Goal: Task Accomplishment & Management: Complete application form

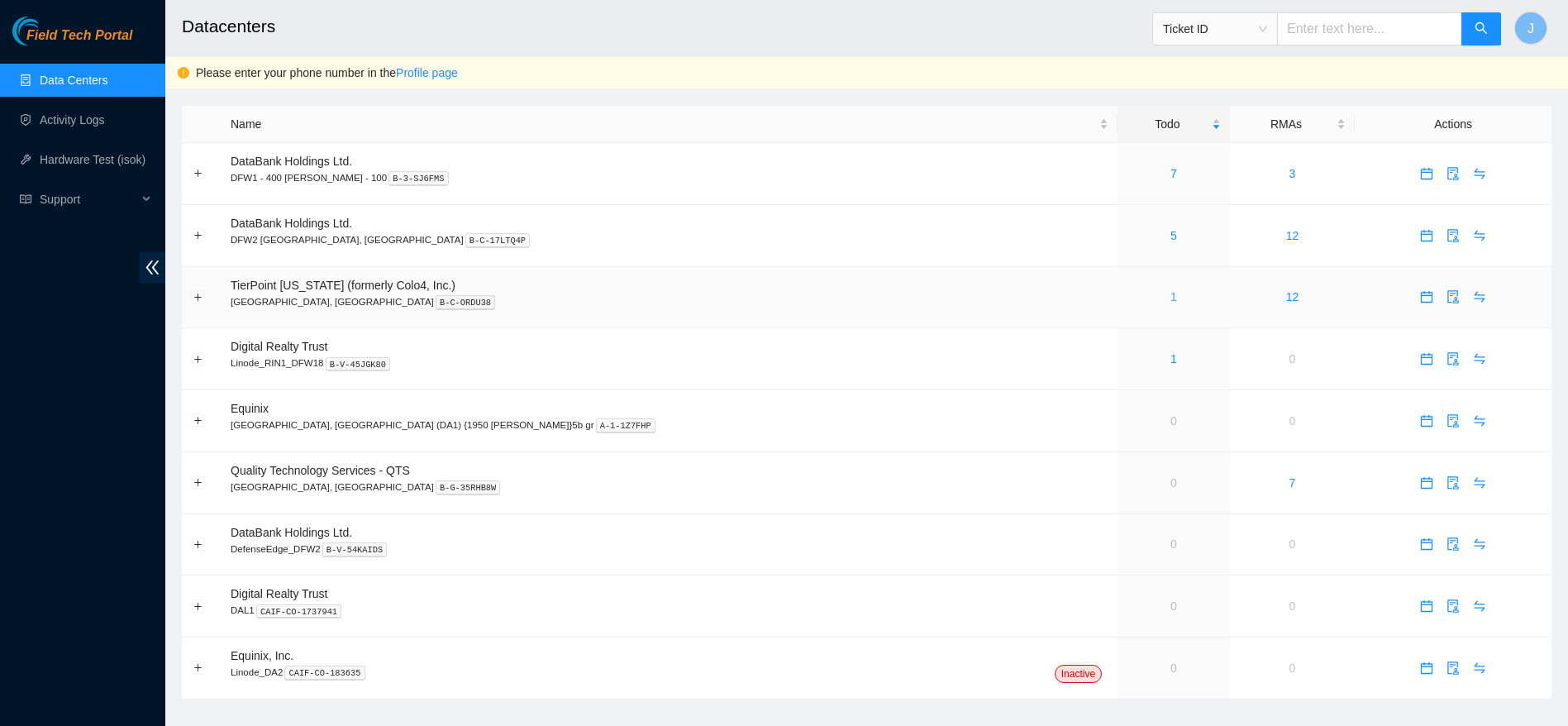
click at [1171, 299] on link "1" at bounding box center [1174, 297] width 7 height 13
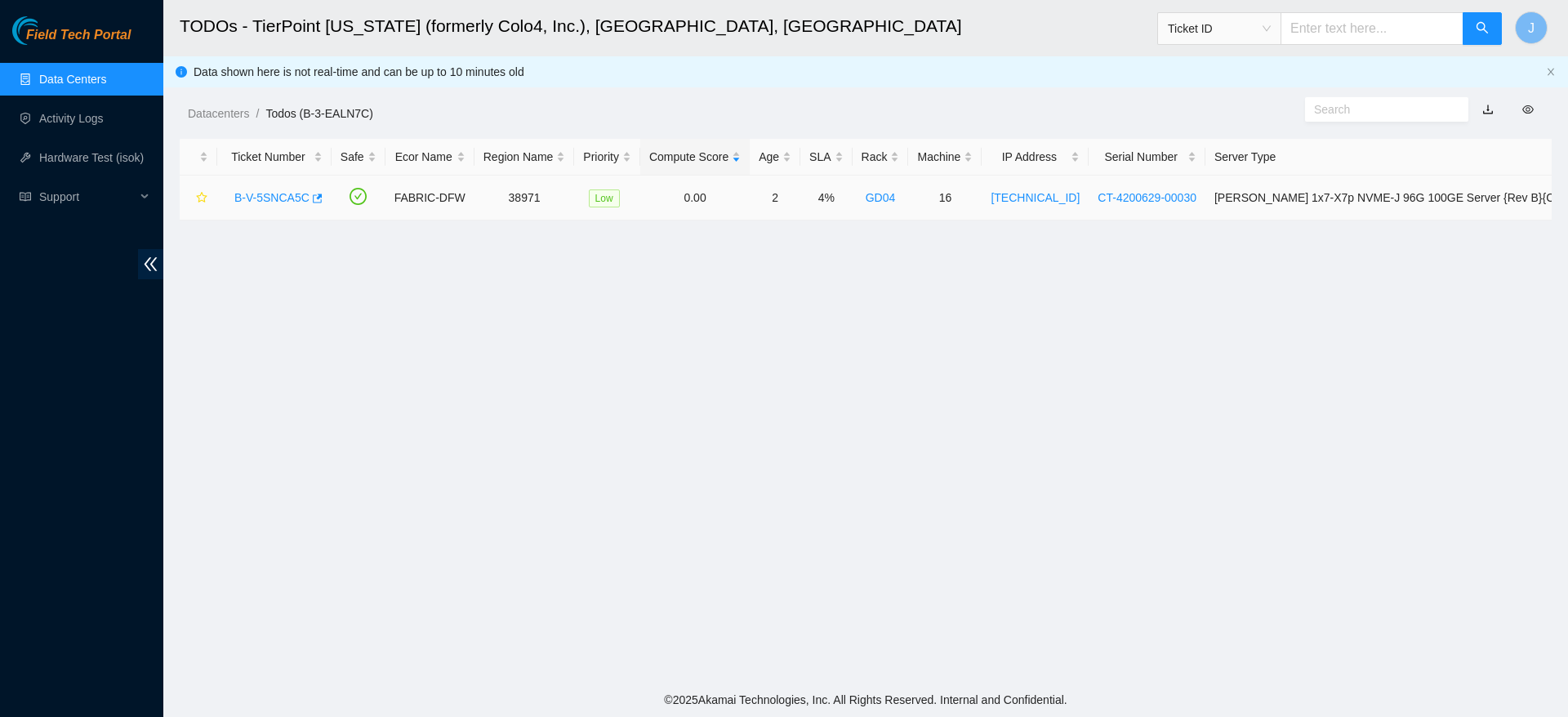
click at [274, 200] on link "B-V-5SNCA5C" at bounding box center [271, 197] width 75 height 13
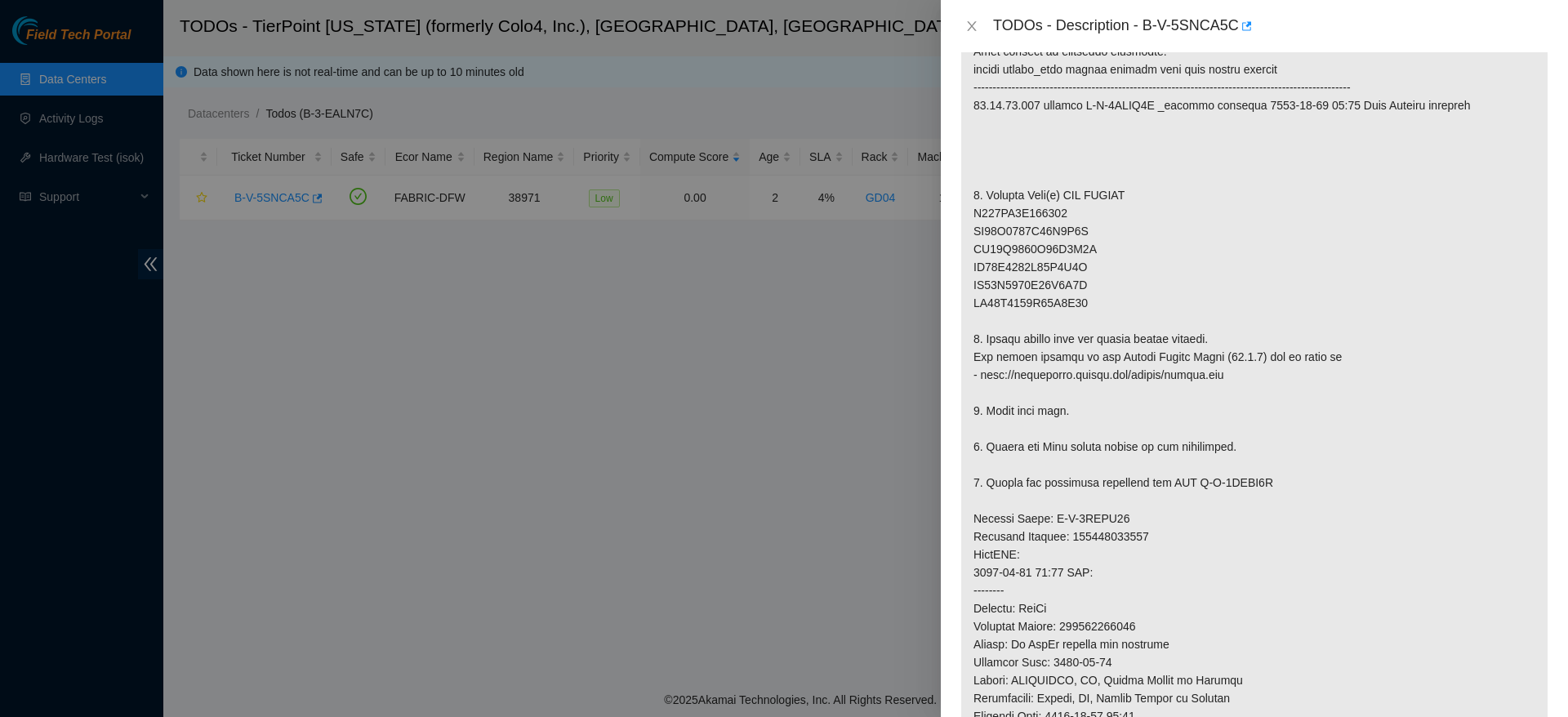
scroll to position [385, 0]
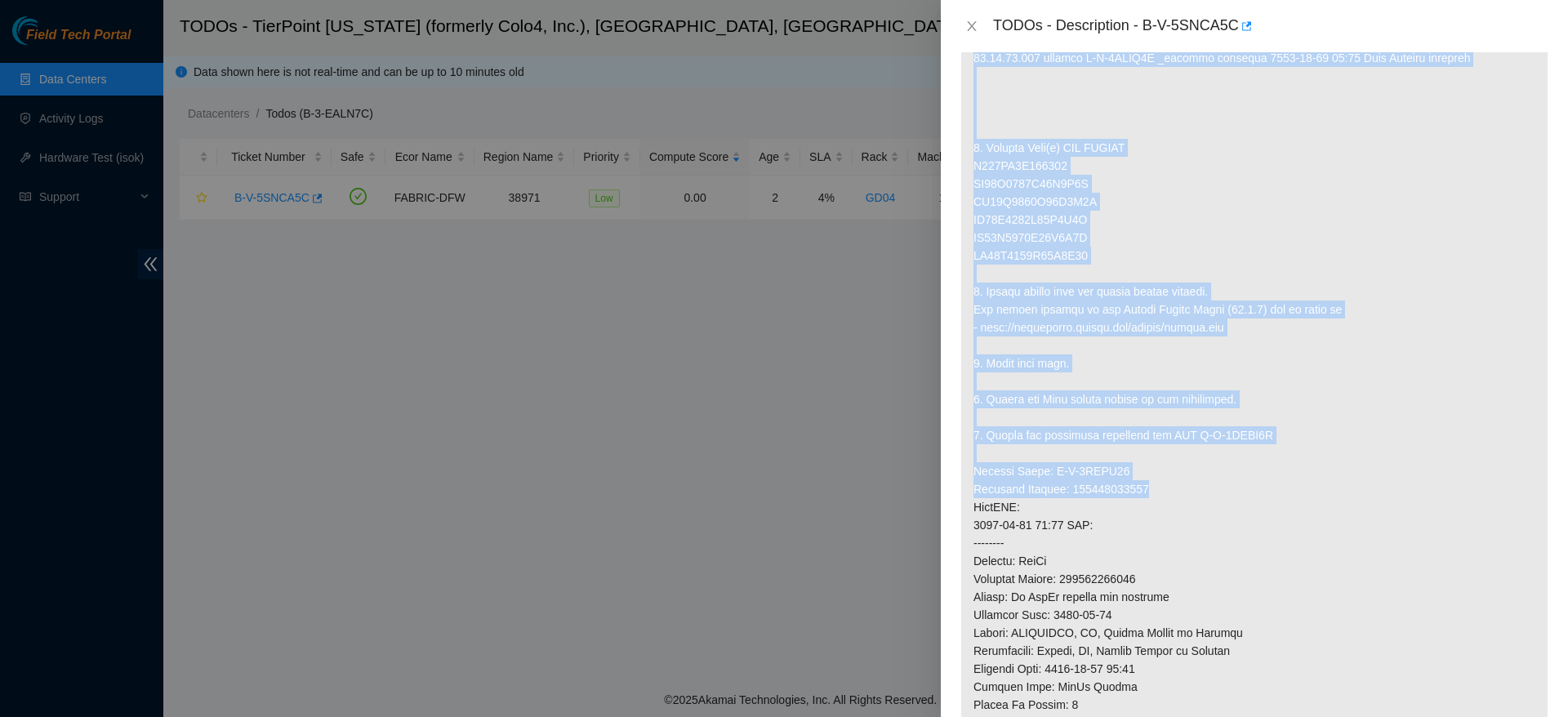
drag, startPoint x: 958, startPoint y: 470, endPoint x: 1189, endPoint y: 496, distance: 232.5
click at [1189, 496] on div "Problem Type Hardware Sub Type Tier 1 Rack Number GD04 Machine Number 16 Serial…" at bounding box center [1255, 384] width 628 height 665
click at [1189, 496] on p at bounding box center [1255, 426] width 587 height 959
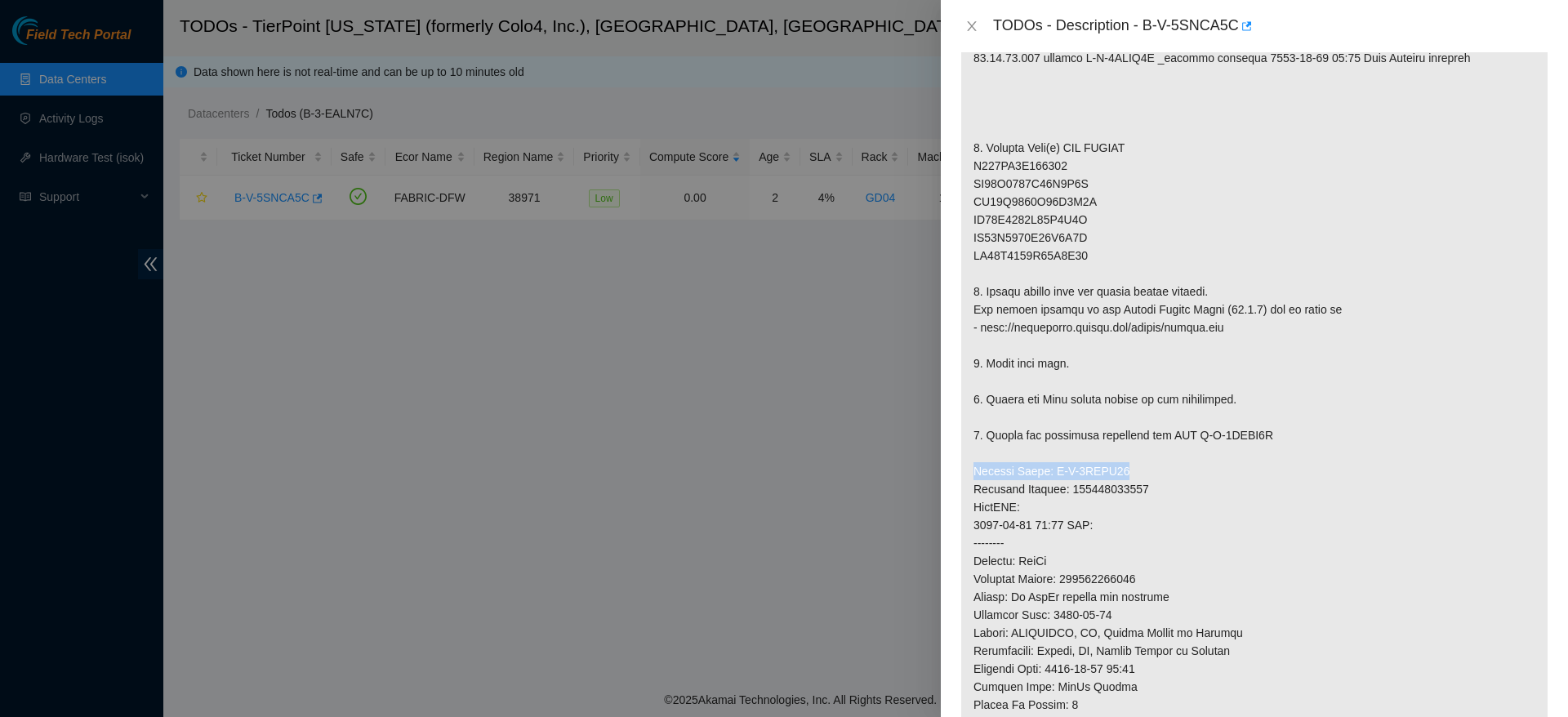
drag, startPoint x: 973, startPoint y: 469, endPoint x: 1142, endPoint y: 478, distance: 169.2
click at [1142, 478] on p at bounding box center [1255, 426] width 587 height 959
drag, startPoint x: 1151, startPoint y: 486, endPoint x: 974, endPoint y: 479, distance: 177.1
click at [974, 479] on p at bounding box center [1255, 426] width 587 height 959
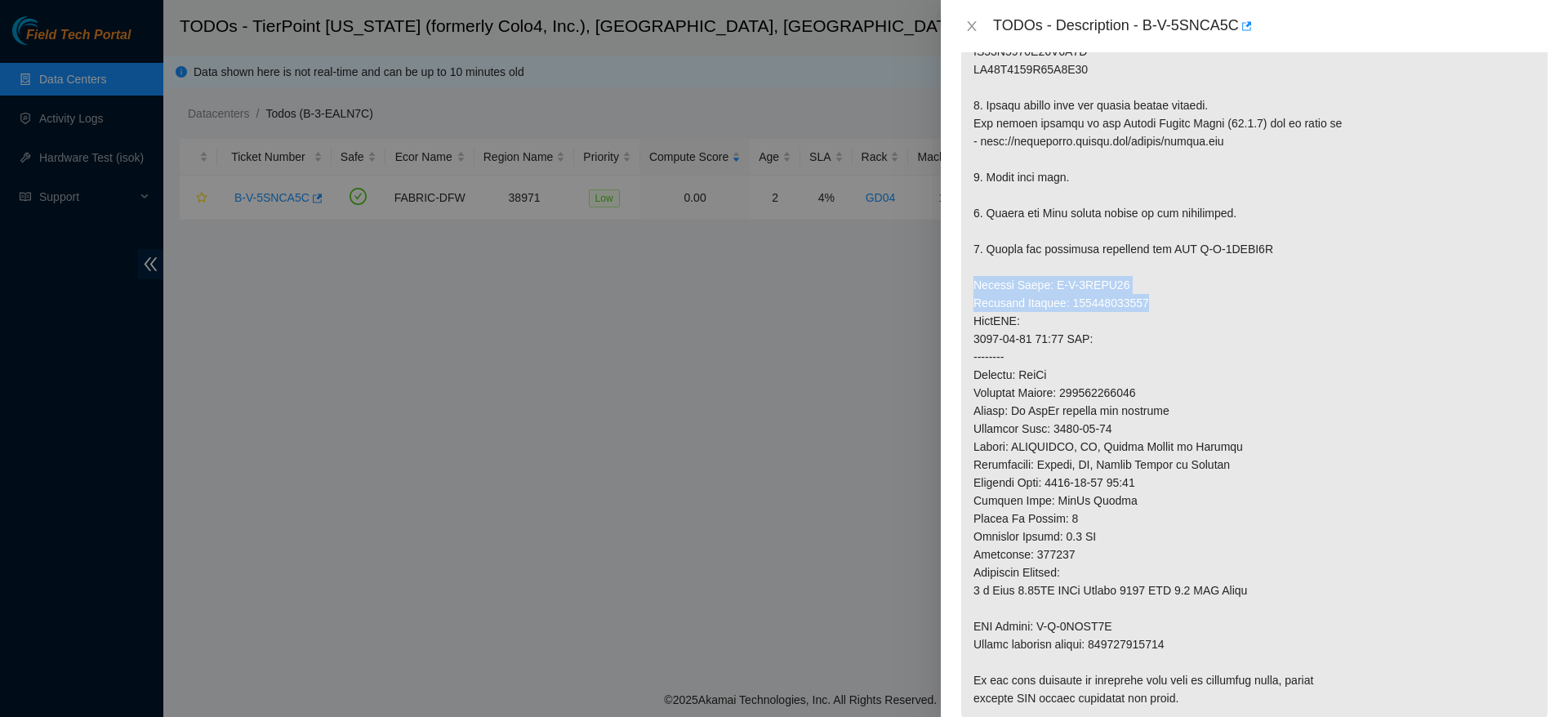
copy p "Service Order: B-V-5UAZX53 Tracking Numbers: 450826213117"
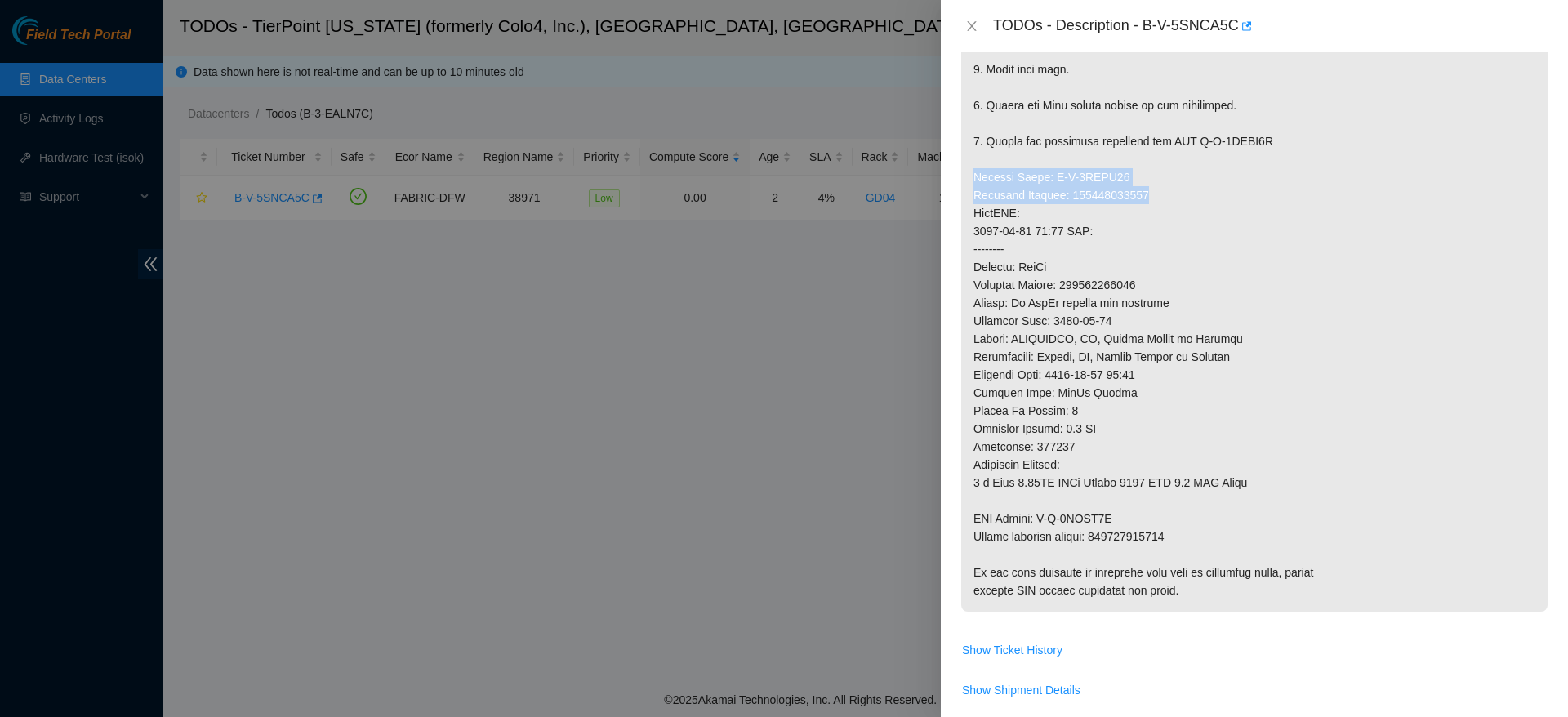
scroll to position [681, 0]
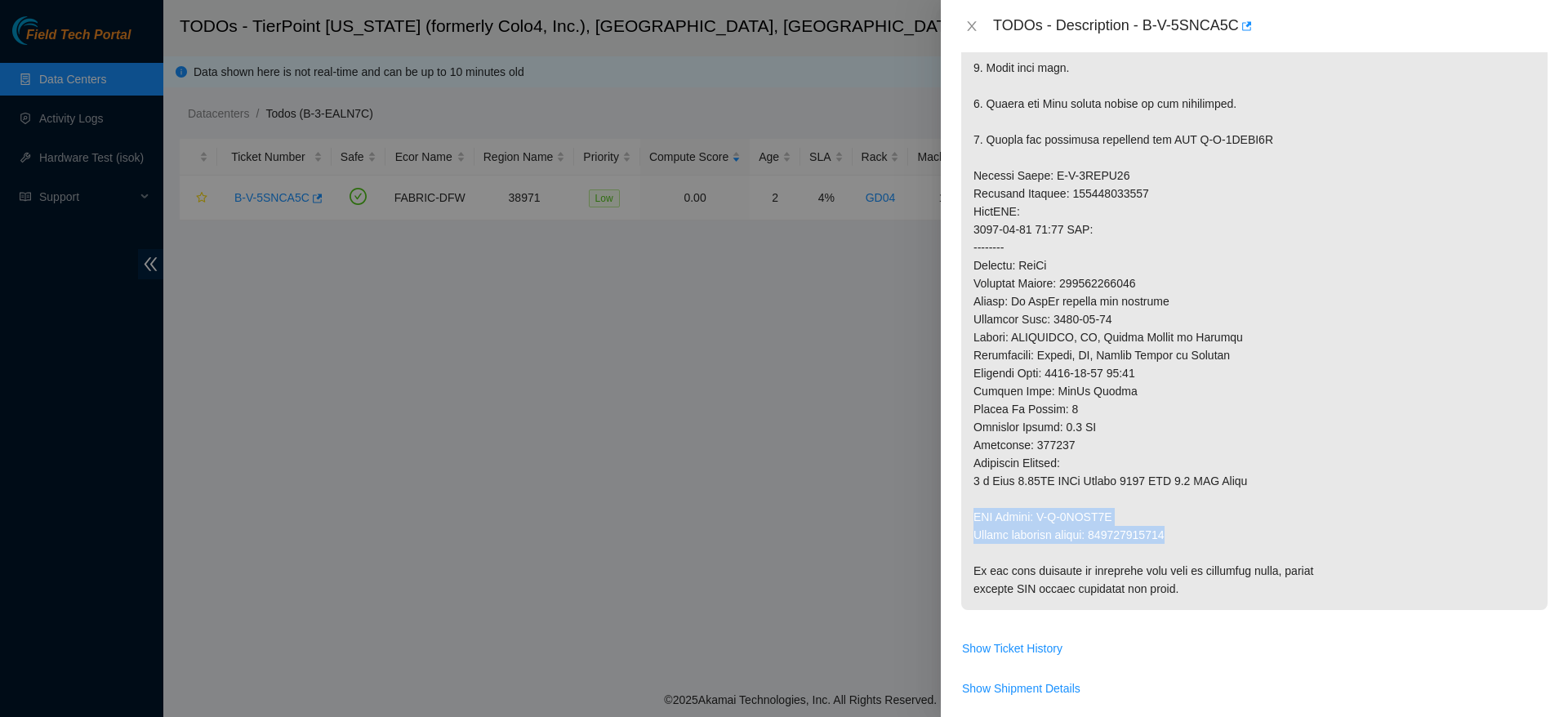
drag, startPoint x: 974, startPoint y: 509, endPoint x: 1213, endPoint y: 524, distance: 239.5
click at [1213, 524] on p at bounding box center [1255, 130] width 587 height 959
copy p "RMA Return: B-V-5UAZX5C"
drag, startPoint x: 1189, startPoint y: 535, endPoint x: 968, endPoint y: 530, distance: 221.1
click at [968, 530] on p at bounding box center [1255, 130] width 587 height 959
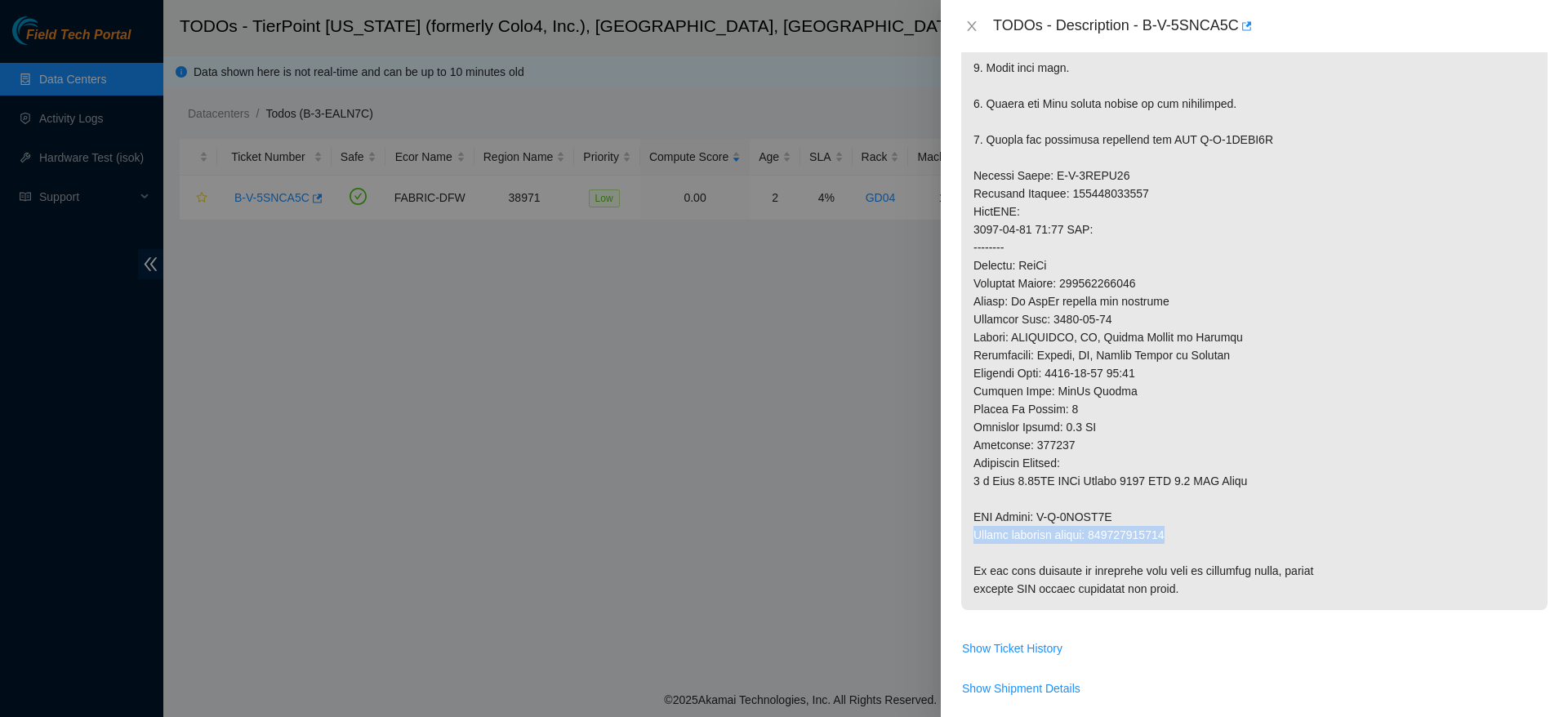
copy p "Return tracking number: 450826213128"
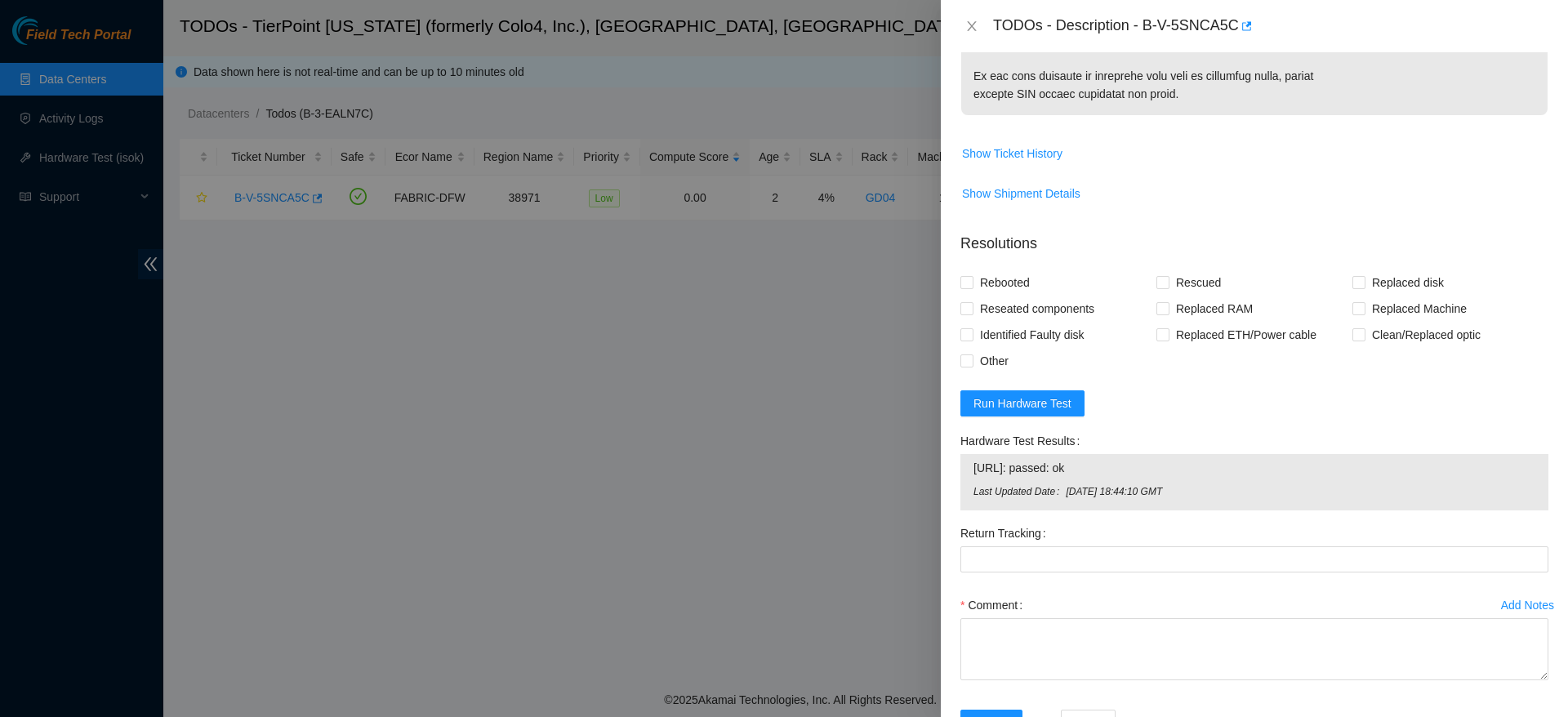
scroll to position [1234, 0]
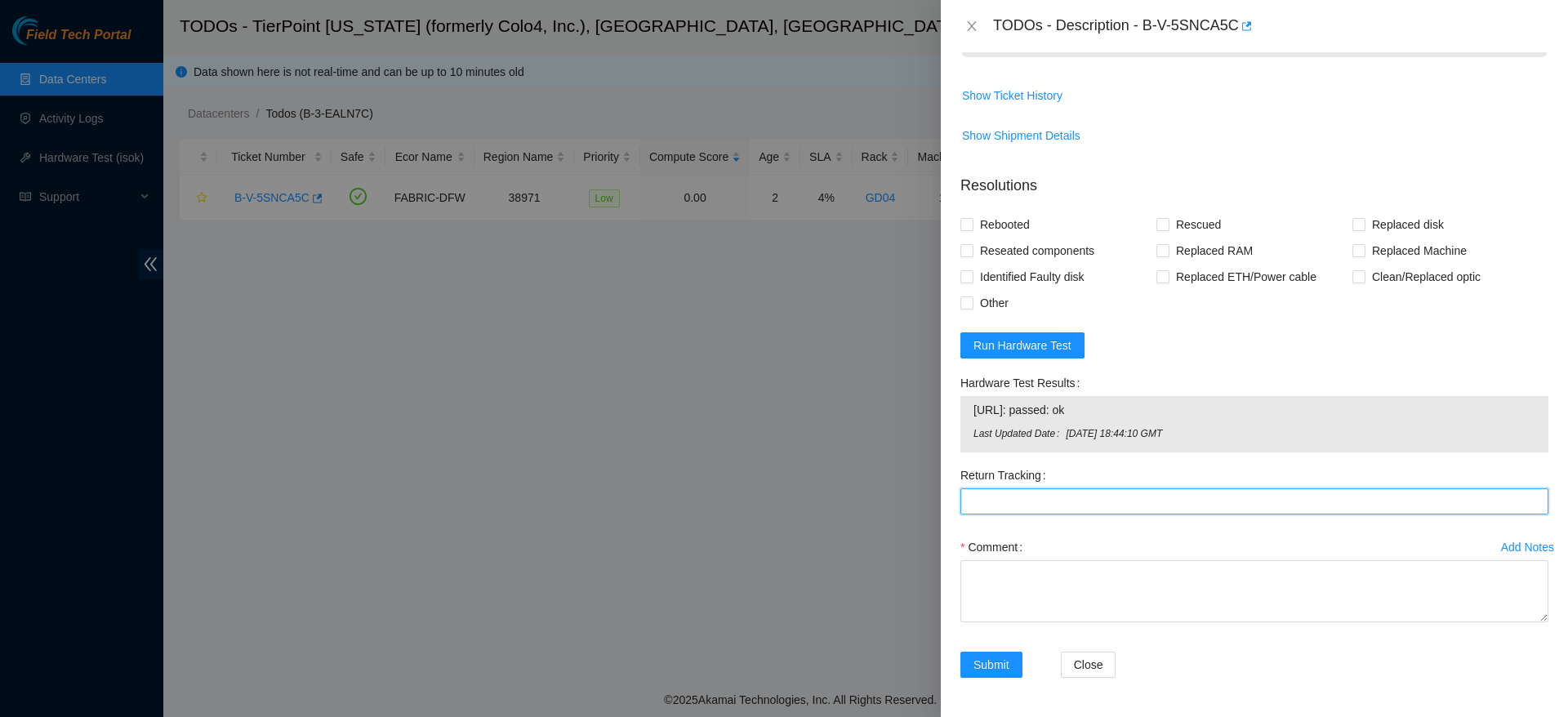
click at [1048, 506] on Tracking "Return Tracking" at bounding box center [1255, 502] width 589 height 26
paste Tracking "Return tracking number: 450826213128"
click at [1100, 500] on Tracking "Return tracking number: 450826213128" at bounding box center [1255, 502] width 589 height 26
type Tracking "450826213128"
drag, startPoint x: 1147, startPoint y: 24, endPoint x: 1236, endPoint y: 42, distance: 90.8
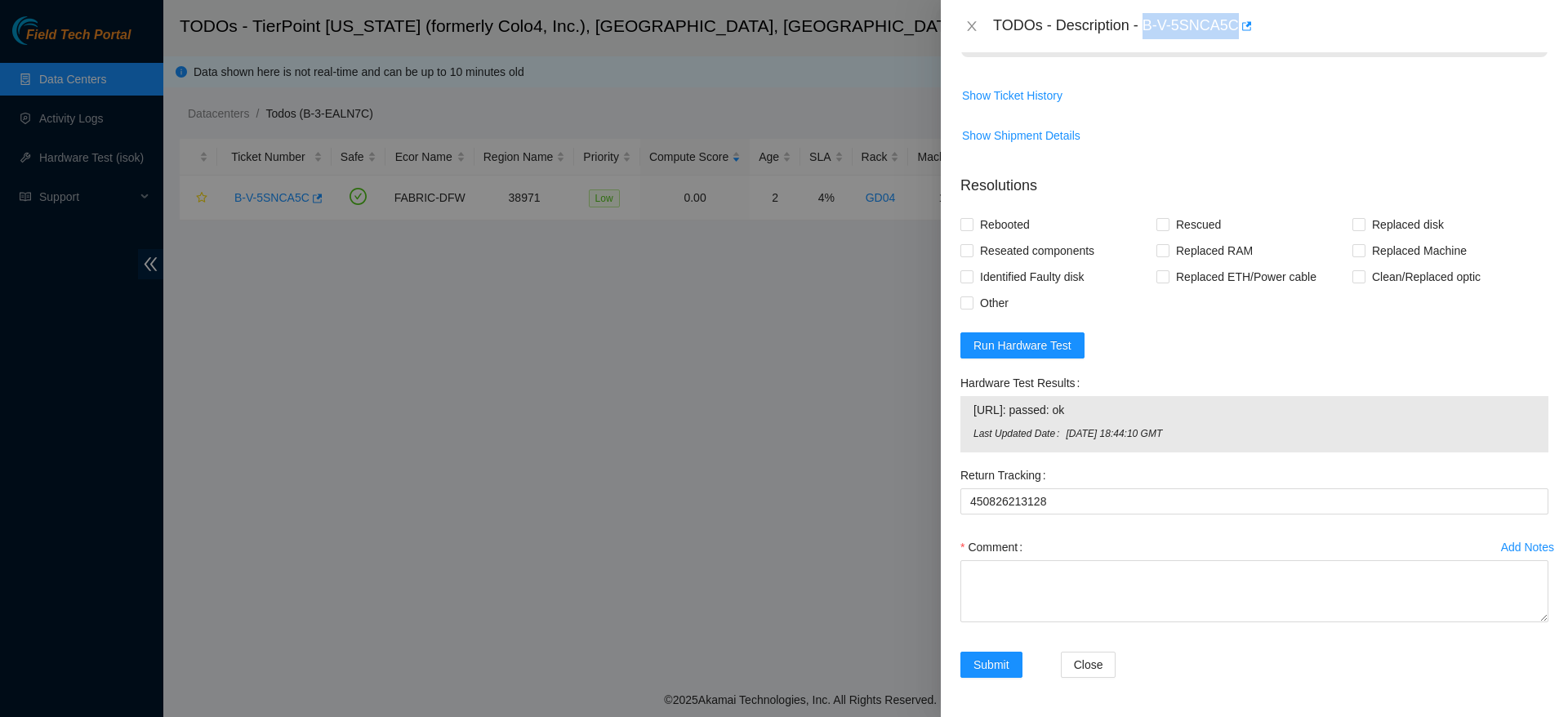
click at [1236, 42] on div "TODOs - Description - B-V-5SNCA5C" at bounding box center [1255, 25] width 628 height 52
copy div "B-V-5SNCA5C"
click at [1155, 569] on textarea "Comment" at bounding box center [1255, 591] width 589 height 62
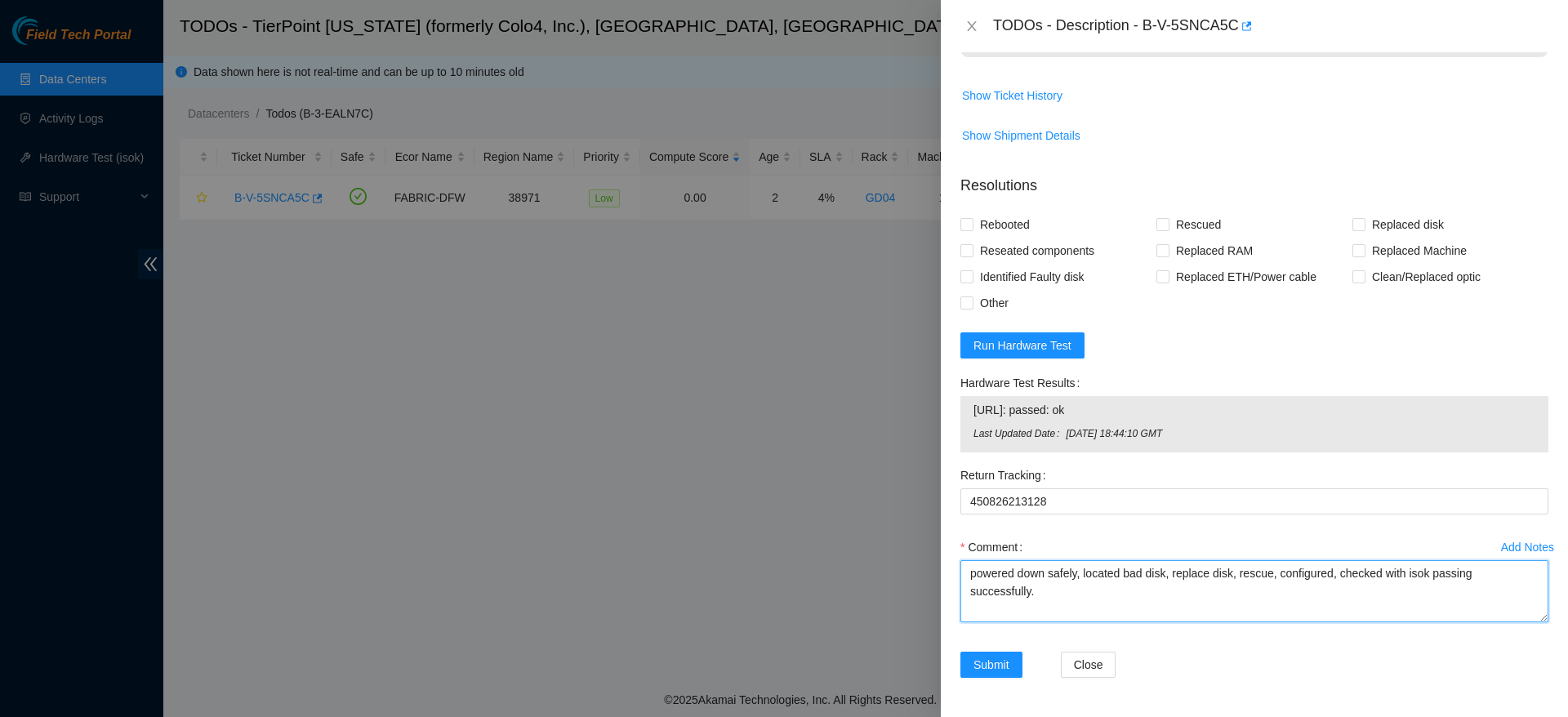
paste textarea "Ticket: B-V-5SNCA5C Good Disk: 21423205E47F Bad Disk: ED01N8677106A3G29 Service…"
type textarea "powered down safely, located bad disk, replace disk, rescue, configured, checke…"
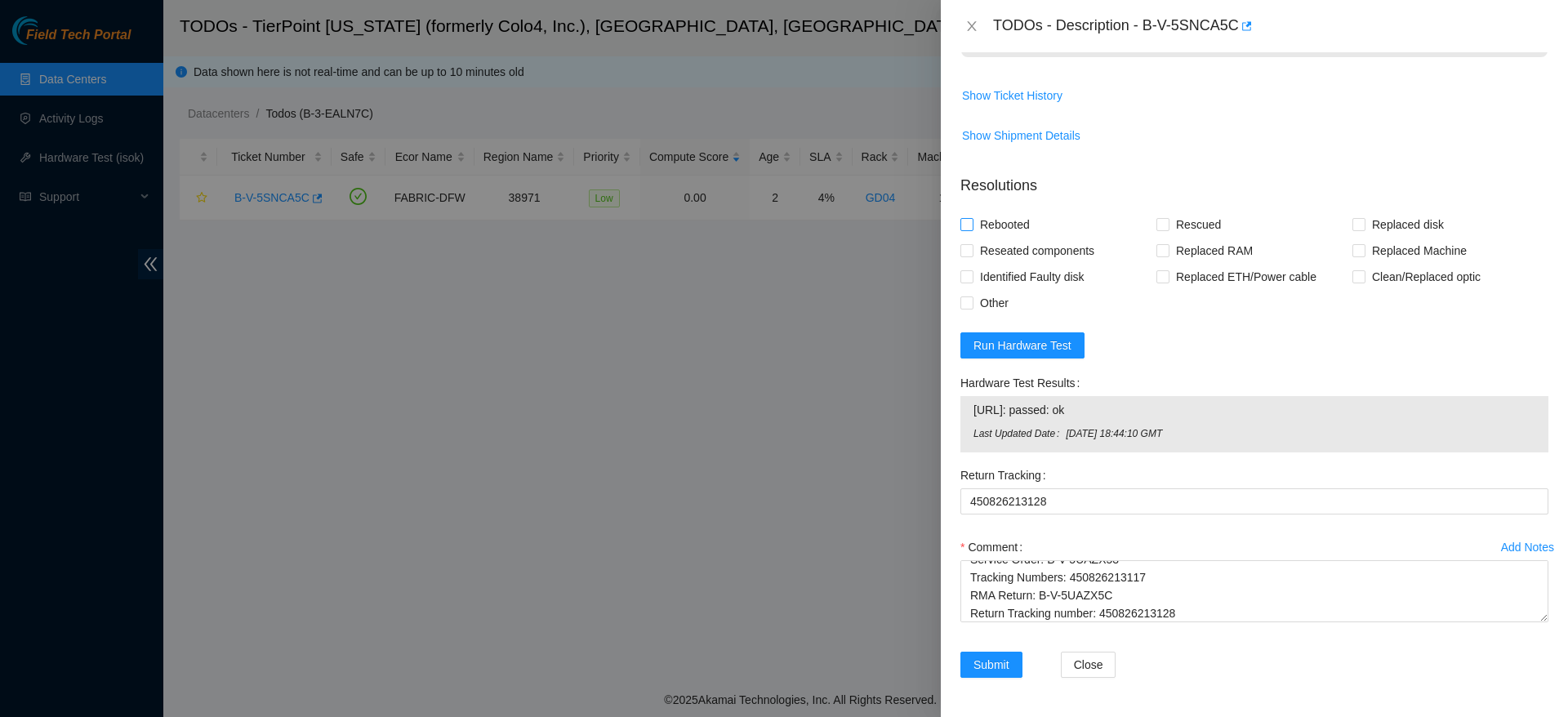
click at [996, 216] on span "Rebooted" at bounding box center [1005, 224] width 63 height 26
click at [973, 218] on input "Rebooted" at bounding box center [967, 224] width 12 height 12
checkbox input "true"
click at [1194, 227] on span "Rescued" at bounding box center [1198, 224] width 58 height 26
click at [1168, 227] on input "Rescued" at bounding box center [1163, 224] width 12 height 12
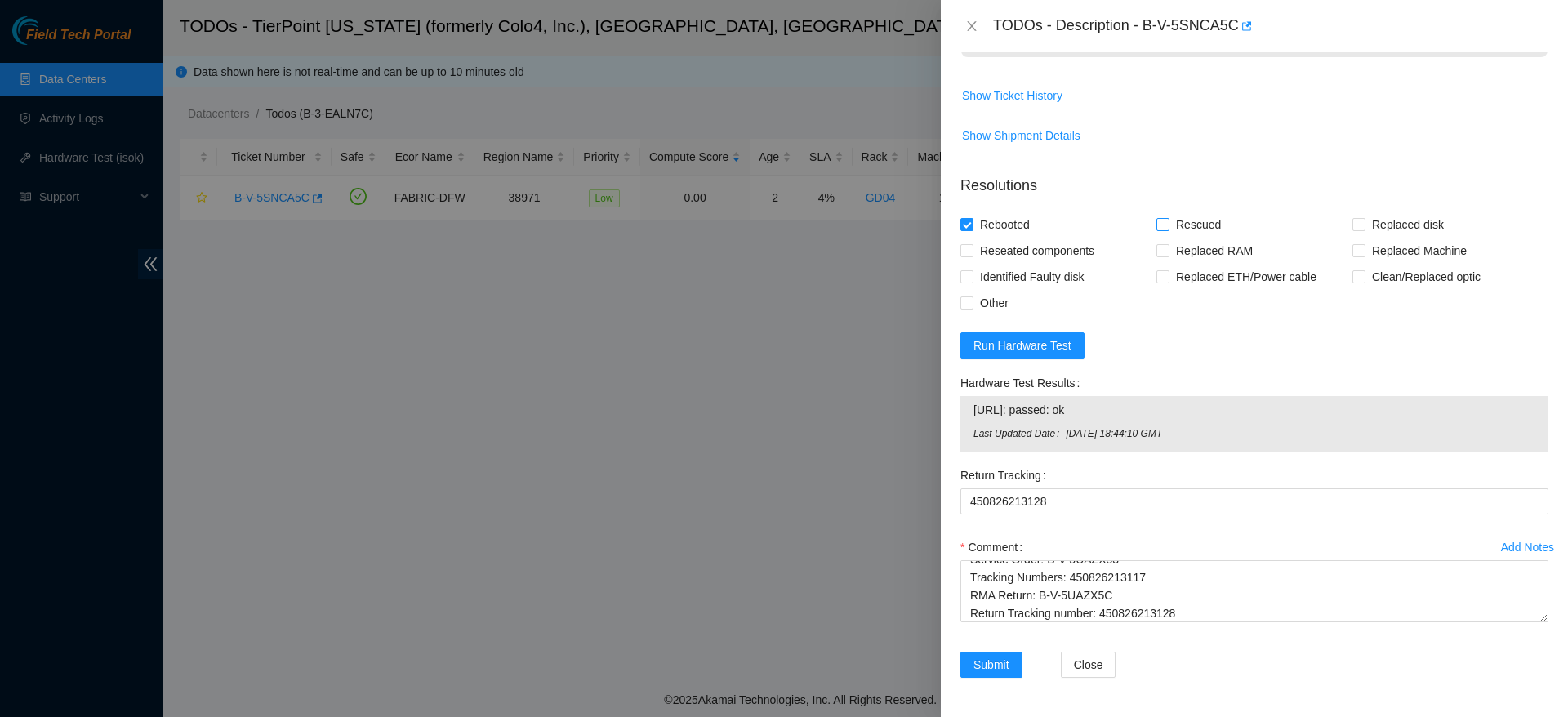
checkbox input "true"
click at [1389, 224] on span "Replaced disk" at bounding box center [1408, 224] width 85 height 26
click at [1364, 224] on input "Replaced disk" at bounding box center [1358, 224] width 12 height 12
checkbox input "true"
click at [992, 661] on span "Submit" at bounding box center [991, 665] width 36 height 18
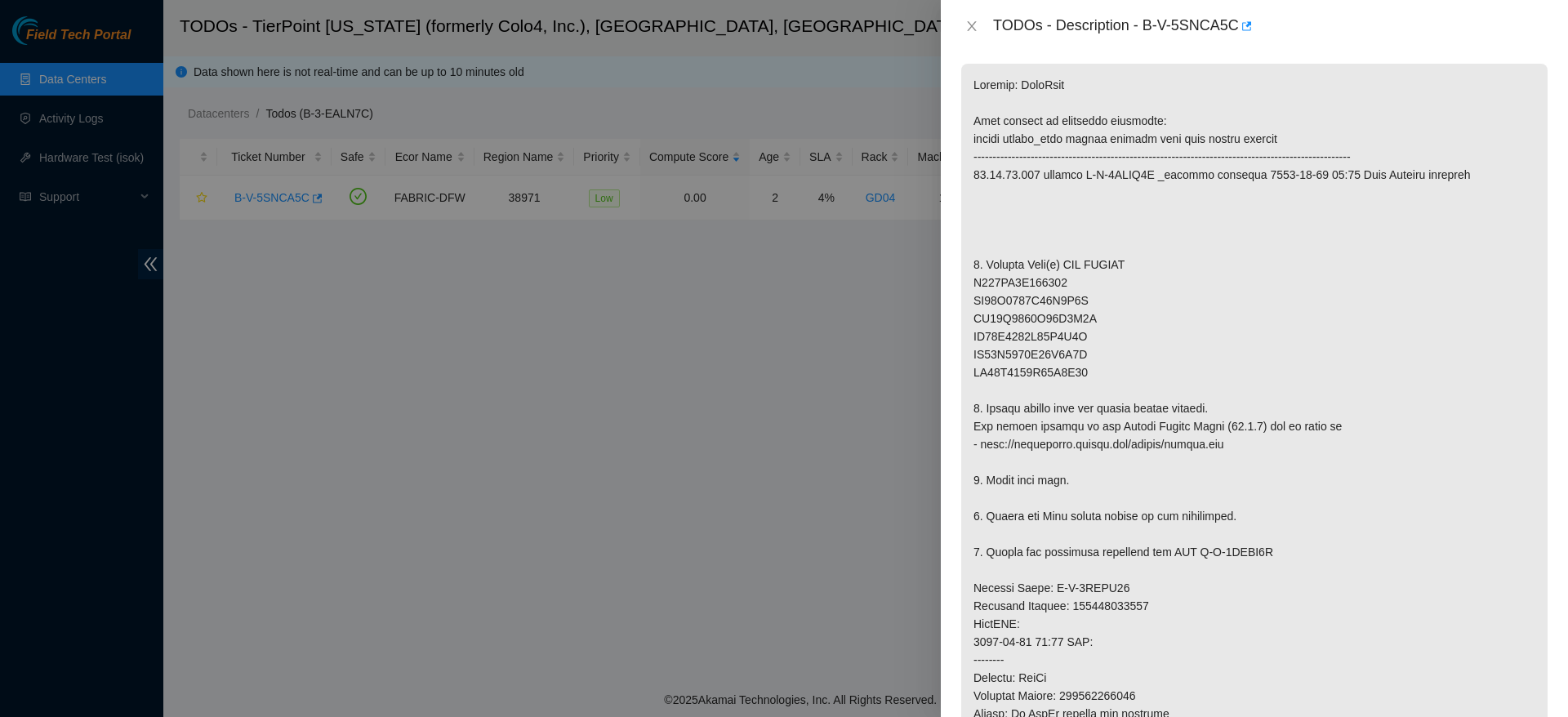
scroll to position [0, 0]
